Goal: Find specific page/section: Find specific page/section

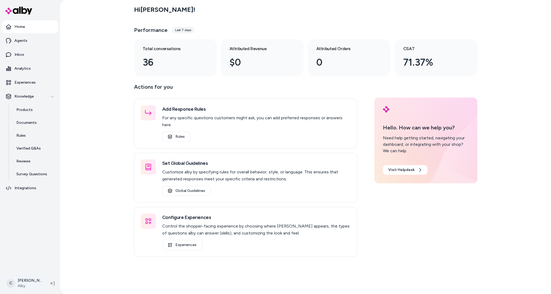
click at [29, 283] on html "Home Agents Inbox Analytics Experiences Knowledge Products Documents Rules Veri…" at bounding box center [275, 147] width 551 height 294
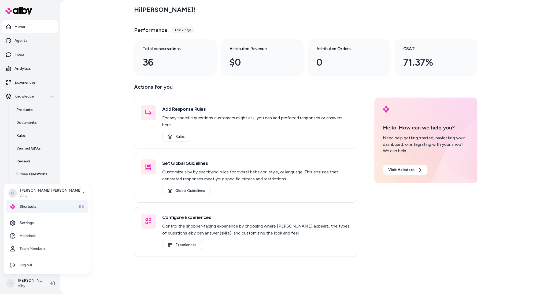
click at [45, 208] on div "Shortcuts ⌘K" at bounding box center [47, 206] width 83 height 13
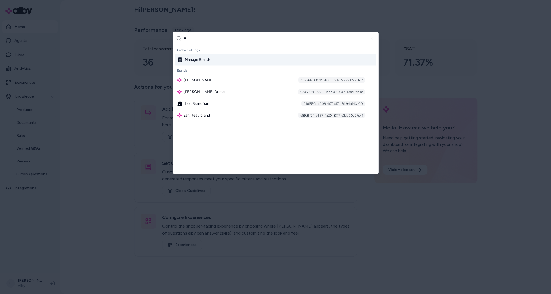
type input "*"
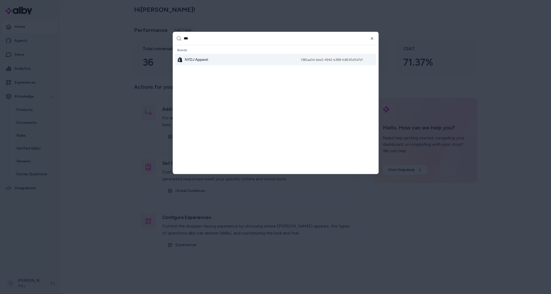
type input "****"
